Goal: Task Accomplishment & Management: Manage account settings

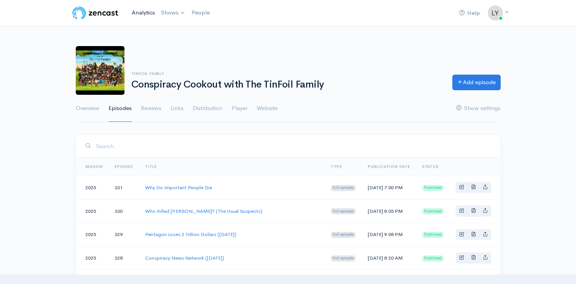
click at [138, 14] on link "Analytics" at bounding box center [143, 13] width 29 height 16
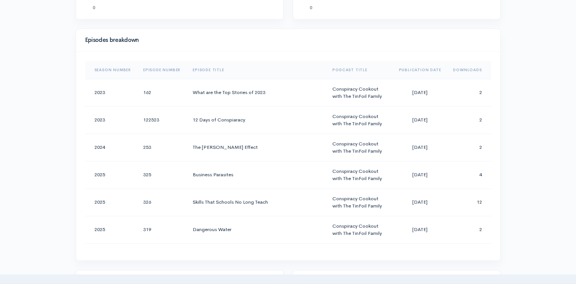
scroll to position [337, 0]
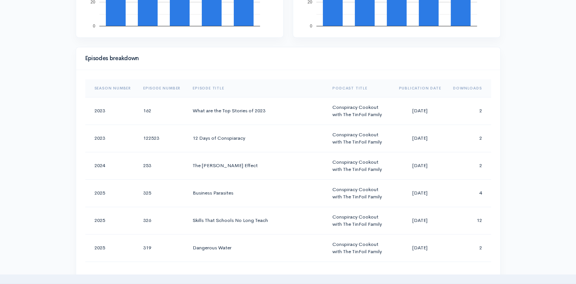
click at [472, 90] on th "Downloads" at bounding box center [469, 88] width 44 height 18
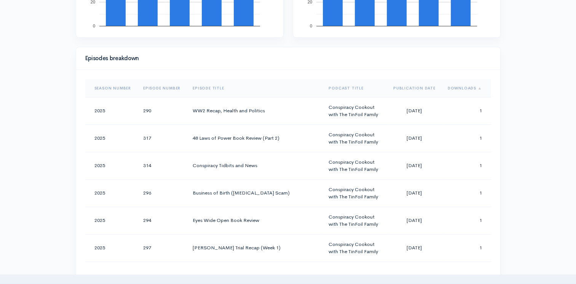
click at [472, 90] on th "Downloads" at bounding box center [466, 88] width 49 height 18
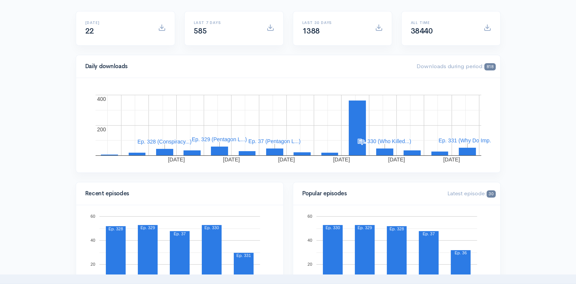
scroll to position [0, 0]
